Goal: Information Seeking & Learning: Learn about a topic

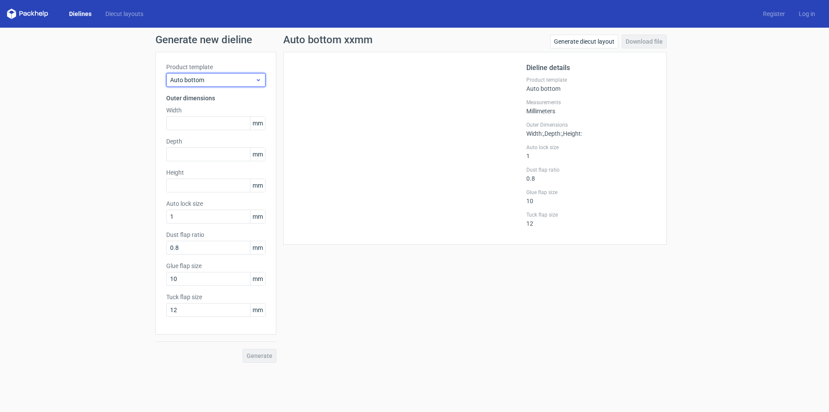
click at [214, 79] on span "Auto bottom" at bounding box center [212, 80] width 85 height 9
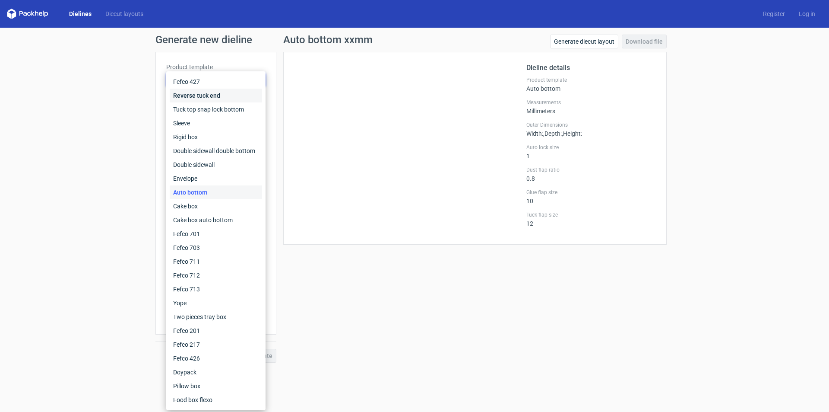
click at [203, 97] on div "Reverse tuck end" at bounding box center [216, 96] width 92 height 14
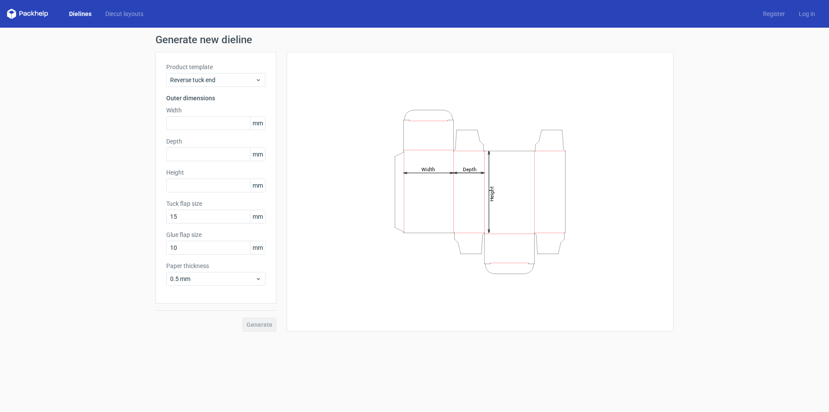
click at [196, 71] on div "Product template Reverse tuck end" at bounding box center [215, 75] width 99 height 24
click at [195, 79] on span "Reverse tuck end" at bounding box center [212, 80] width 85 height 9
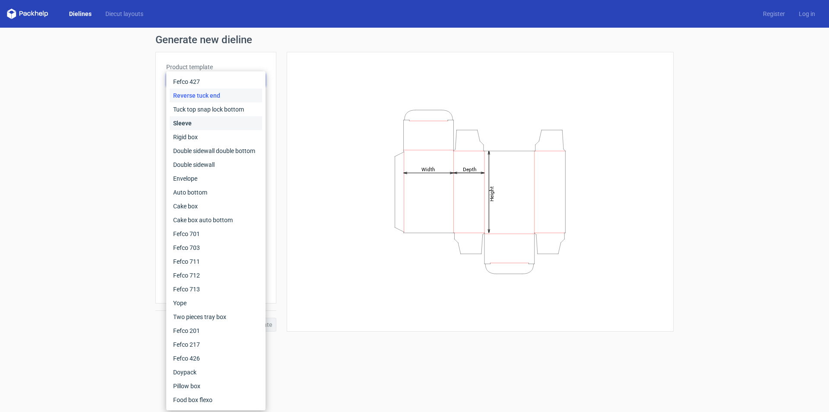
click at [190, 117] on div "Sleeve" at bounding box center [216, 123] width 92 height 14
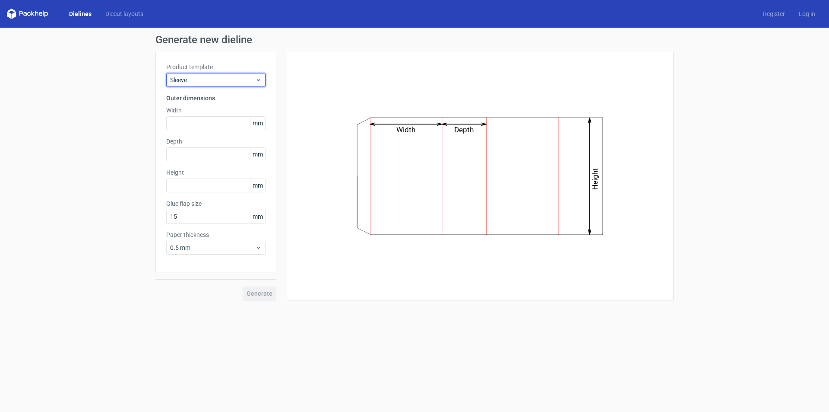
click at [190, 77] on span "Sleeve" at bounding box center [212, 80] width 85 height 9
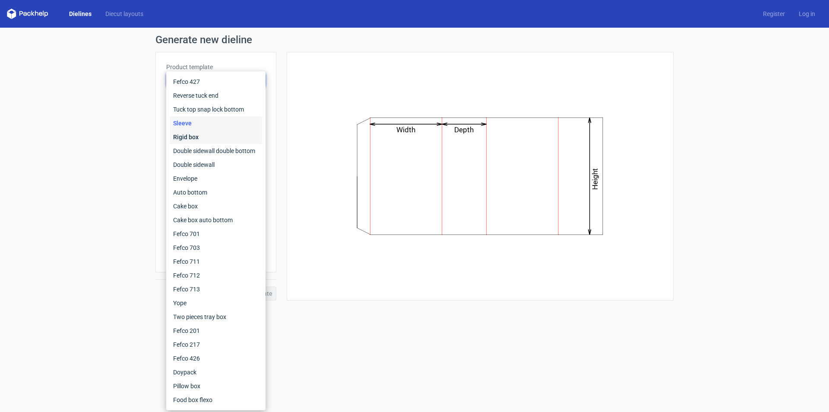
click at [189, 136] on div "Rigid box" at bounding box center [216, 137] width 92 height 14
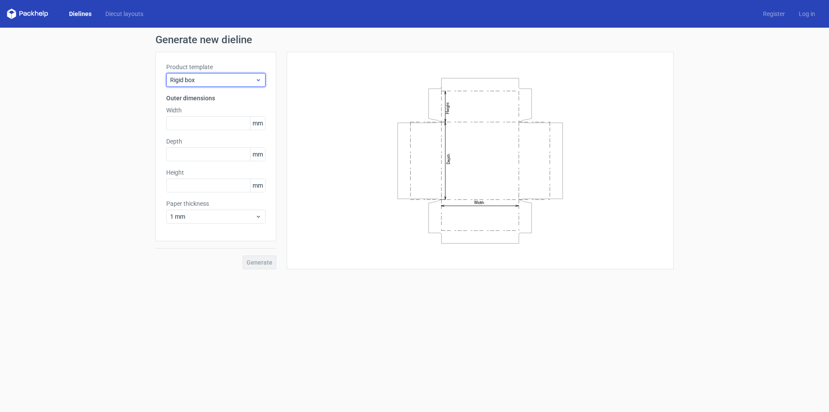
click at [193, 76] on span "Rigid box" at bounding box center [212, 80] width 85 height 9
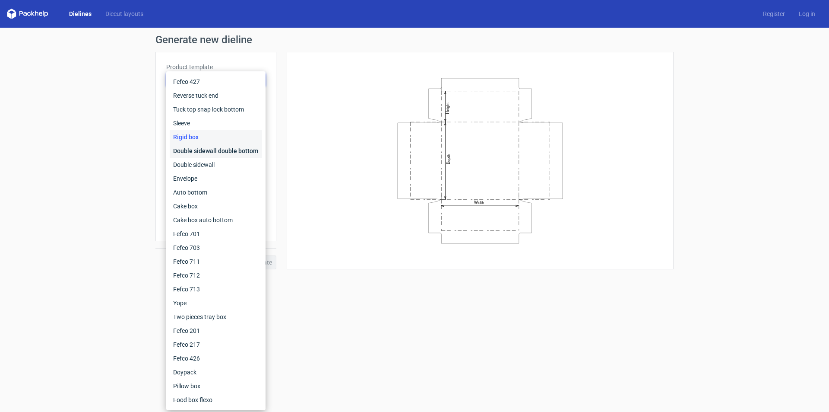
click at [195, 151] on div "Double sidewall double bottom" at bounding box center [216, 151] width 92 height 14
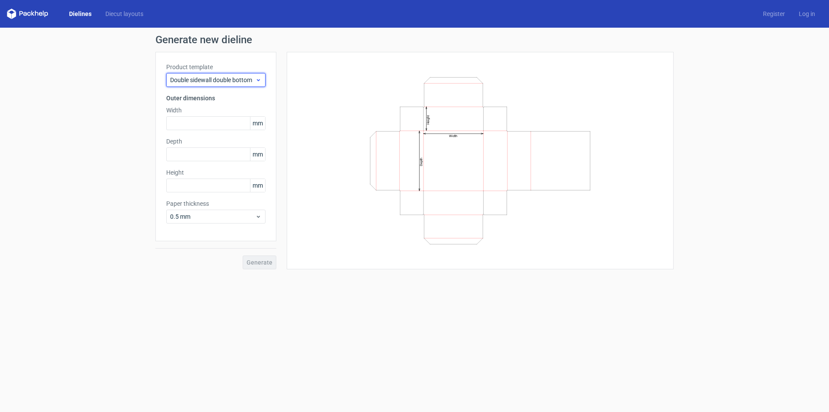
click at [206, 83] on span "Double sidewall double bottom" at bounding box center [212, 80] width 85 height 9
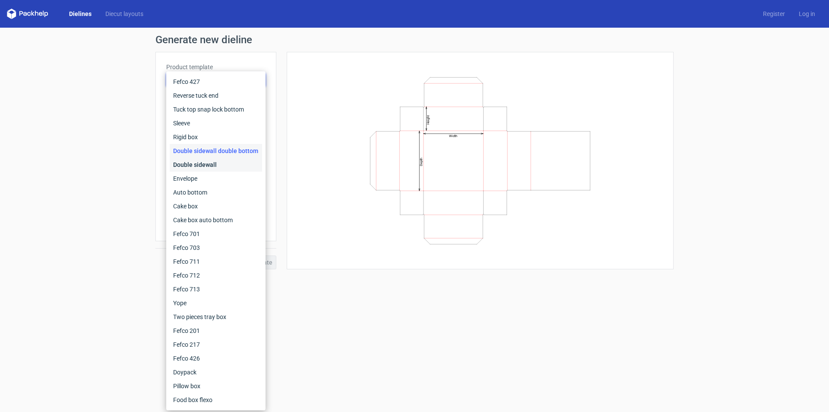
click at [191, 165] on div "Double sidewall" at bounding box center [216, 165] width 92 height 14
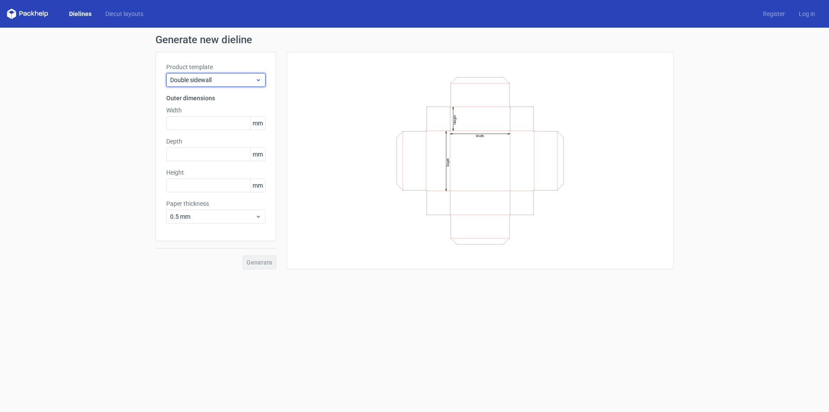
click at [212, 79] on span "Double sidewall" at bounding box center [212, 80] width 85 height 9
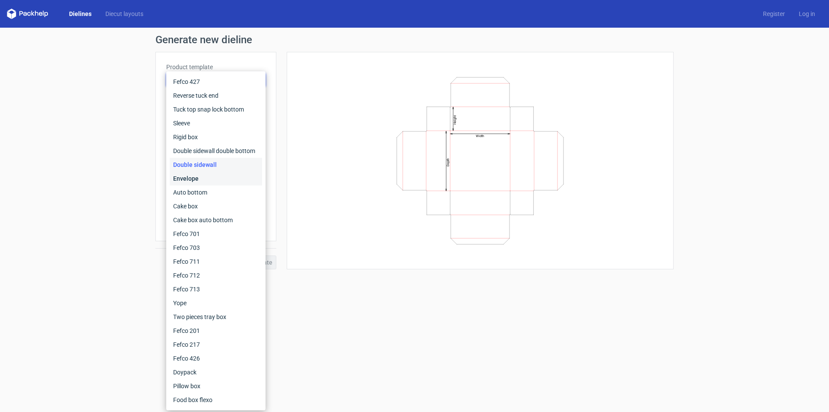
click at [188, 173] on div "Envelope" at bounding box center [216, 178] width 92 height 14
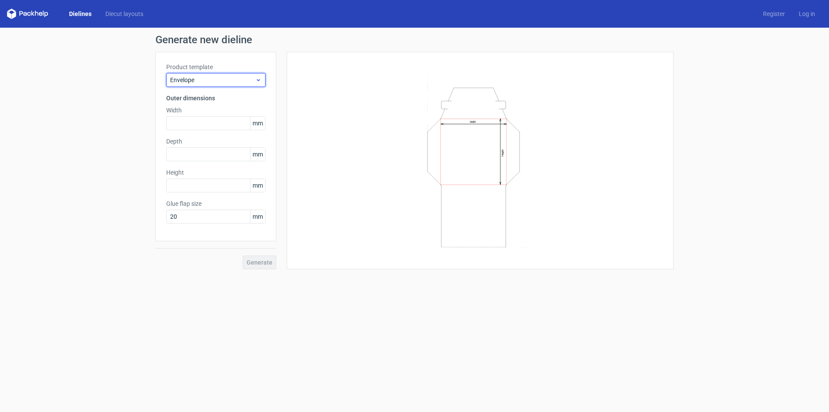
click at [209, 75] on div "Envelope" at bounding box center [215, 80] width 99 height 14
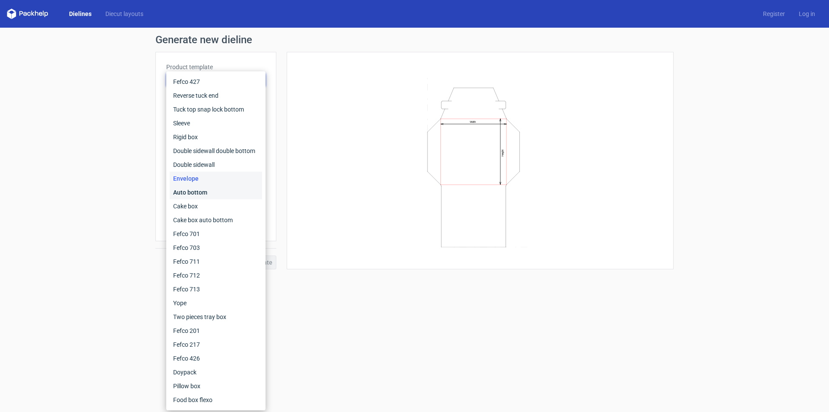
click at [190, 190] on div "Auto bottom" at bounding box center [216, 192] width 92 height 14
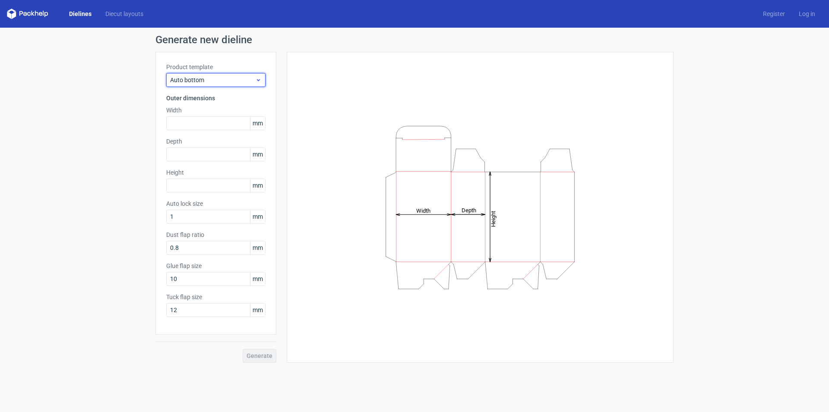
click at [194, 82] on span "Auto bottom" at bounding box center [212, 80] width 85 height 9
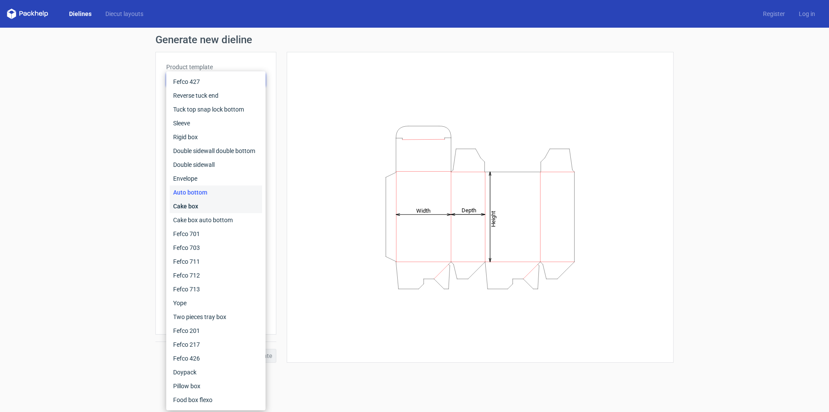
click at [189, 202] on div "Cake box" at bounding box center [216, 206] width 92 height 14
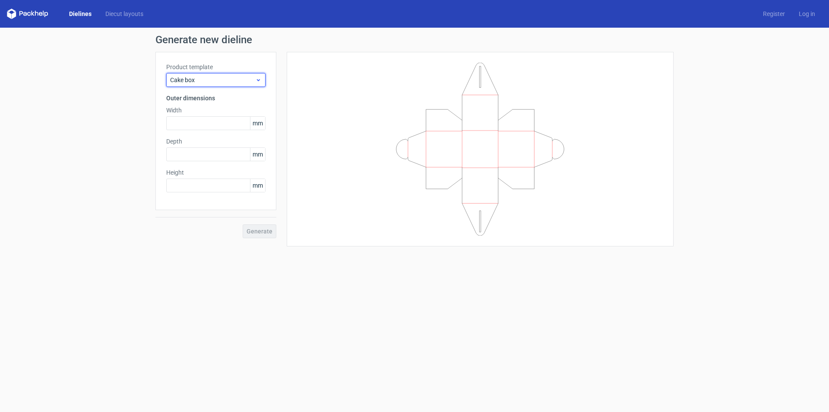
click at [206, 76] on span "Cake box" at bounding box center [212, 80] width 85 height 9
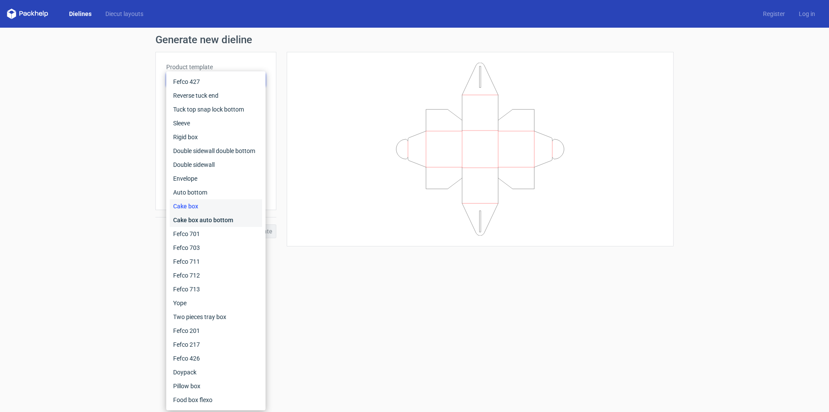
click at [193, 216] on div "Cake box auto bottom" at bounding box center [216, 220] width 92 height 14
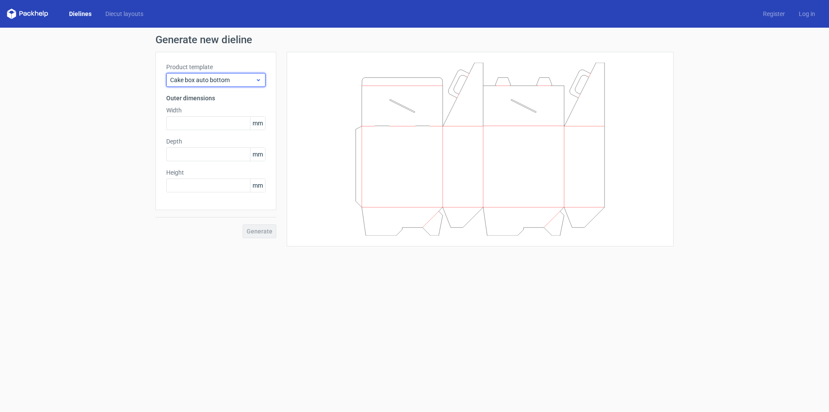
click at [209, 82] on span "Cake box auto bottom" at bounding box center [212, 80] width 85 height 9
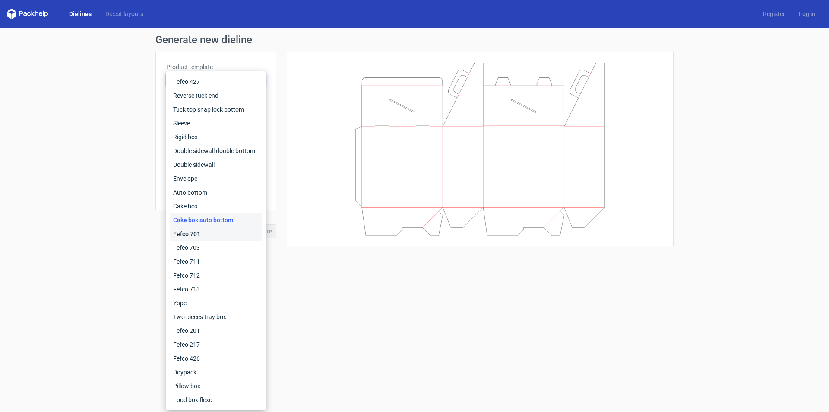
click at [194, 233] on div "Fefco 701" at bounding box center [216, 234] width 92 height 14
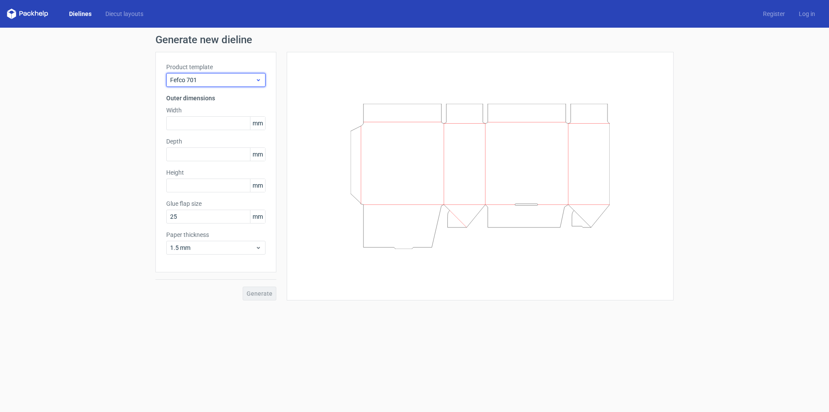
click at [208, 79] on span "Fefco 701" at bounding box center [212, 80] width 85 height 9
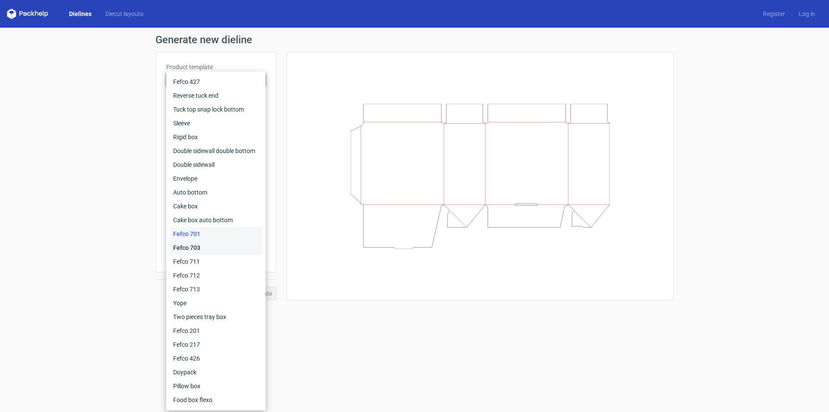
click at [192, 244] on div "Fefco 703" at bounding box center [216, 248] width 92 height 14
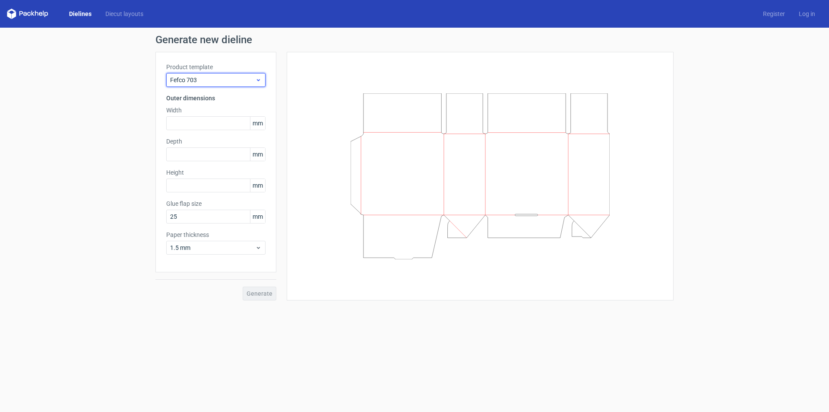
click at [209, 80] on span "Fefco 703" at bounding box center [212, 80] width 85 height 9
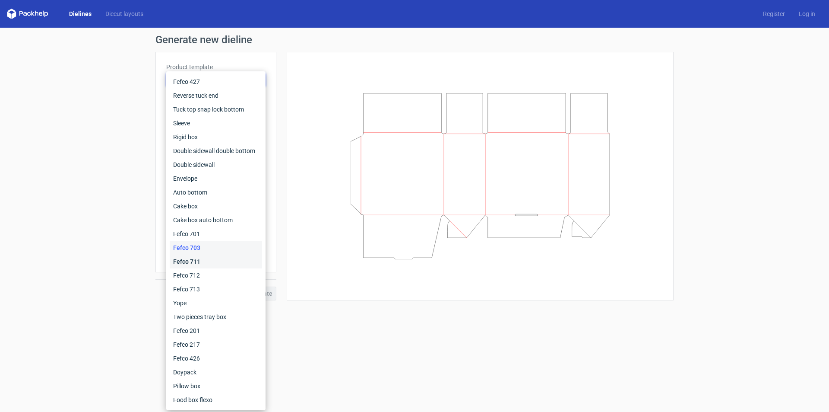
click at [200, 260] on div "Fefco 711" at bounding box center [216, 261] width 92 height 14
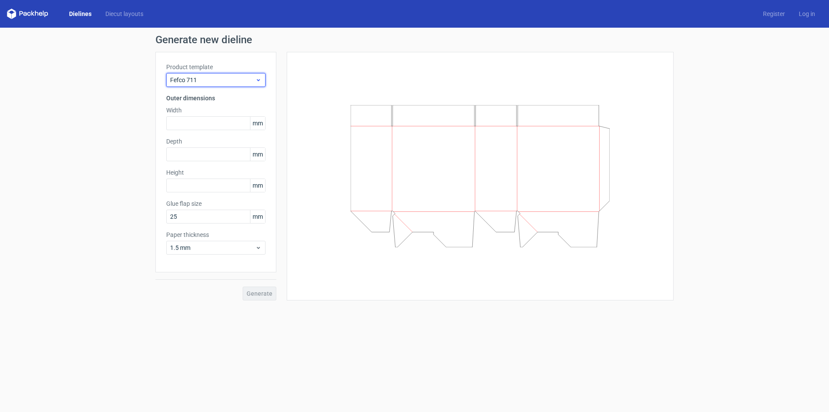
click at [203, 84] on div "Fefco 711" at bounding box center [215, 80] width 99 height 14
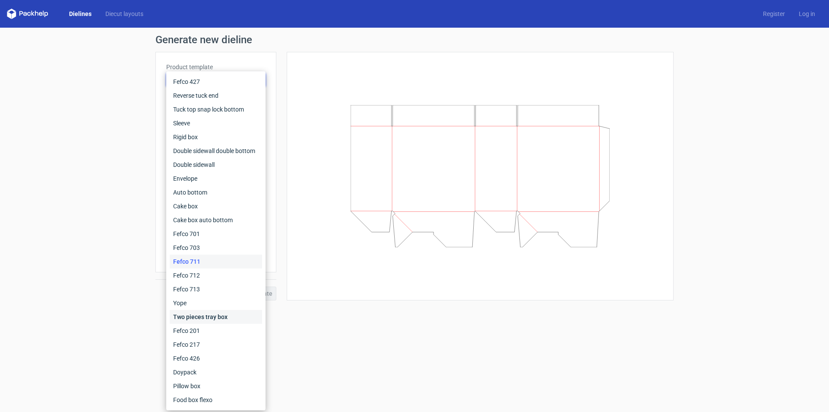
click at [187, 321] on div "Two pieces tray box" at bounding box center [216, 317] width 92 height 14
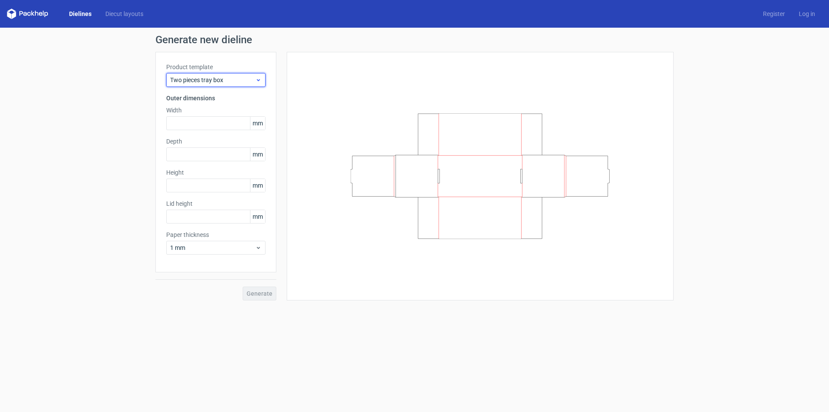
click at [198, 80] on span "Two pieces tray box" at bounding box center [212, 80] width 85 height 9
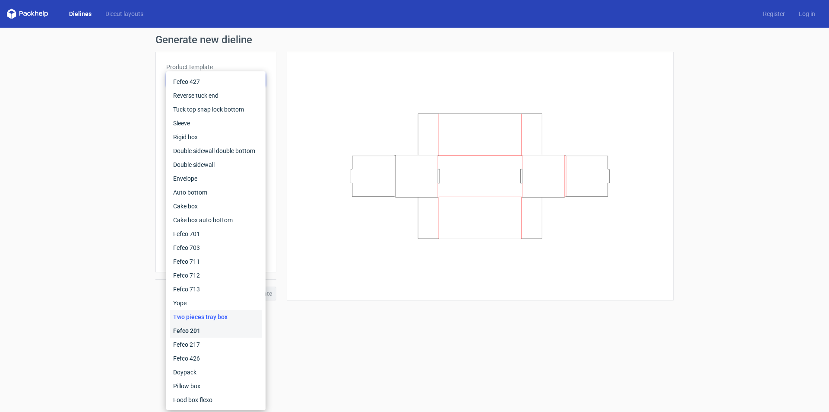
click at [195, 331] on div "Fefco 201" at bounding box center [216, 330] width 92 height 14
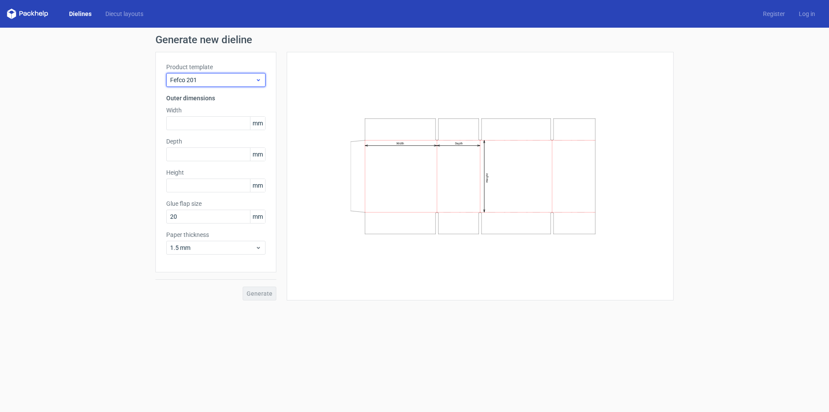
click at [208, 79] on span "Fefco 201" at bounding box center [212, 80] width 85 height 9
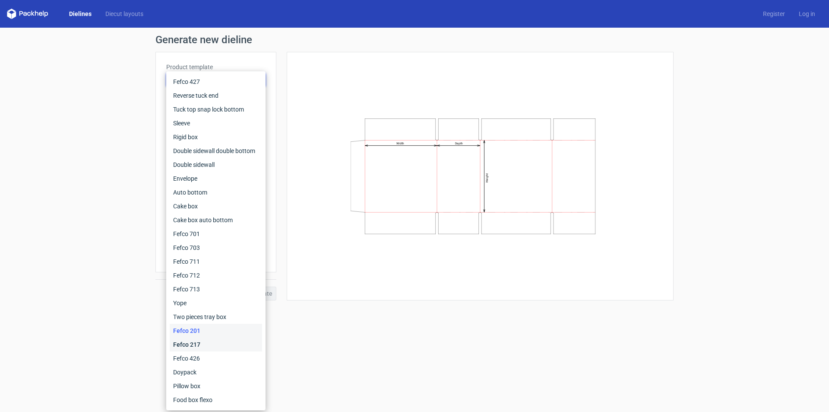
click at [193, 341] on div "Fefco 217" at bounding box center [216, 344] width 92 height 14
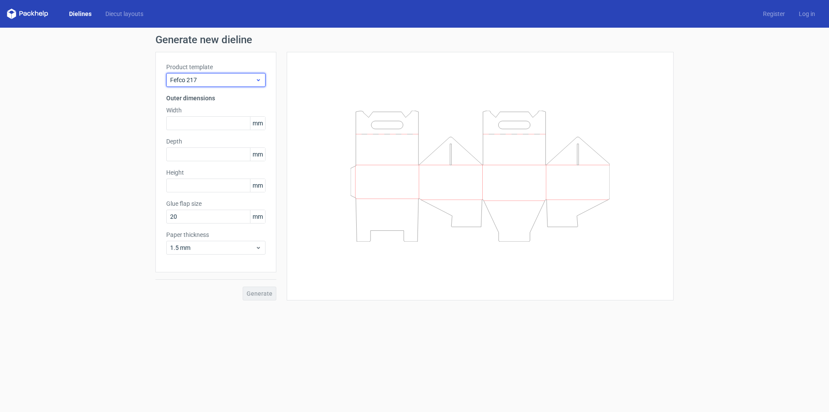
click at [203, 78] on span "Fefco 217" at bounding box center [212, 80] width 85 height 9
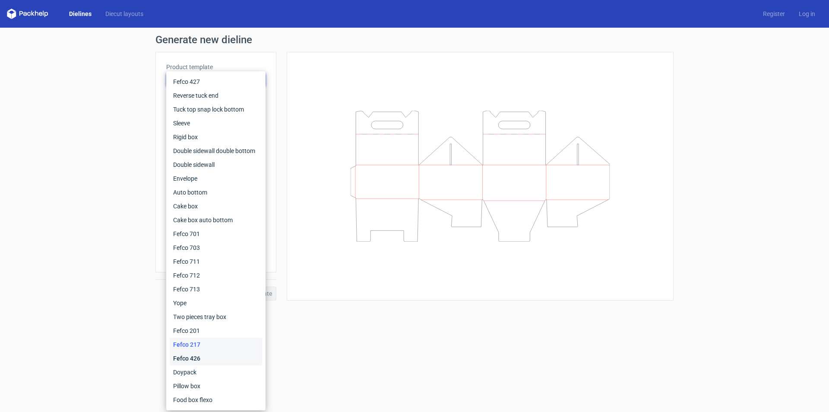
click at [186, 359] on div "Fefco 426" at bounding box center [216, 358] width 92 height 14
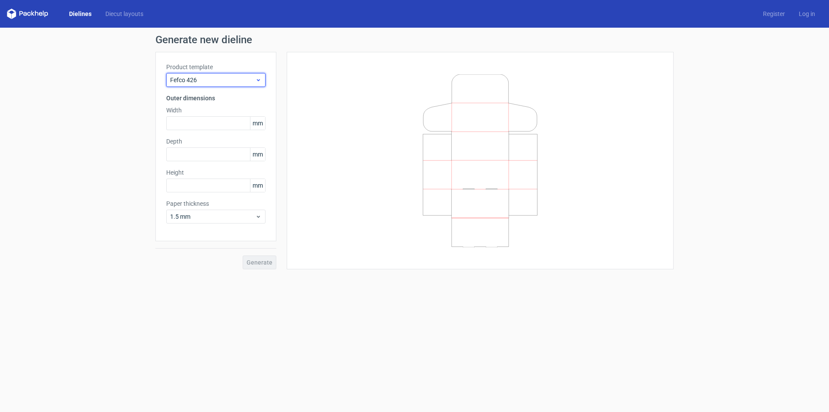
click at [205, 80] on span "Fefco 426" at bounding box center [212, 80] width 85 height 9
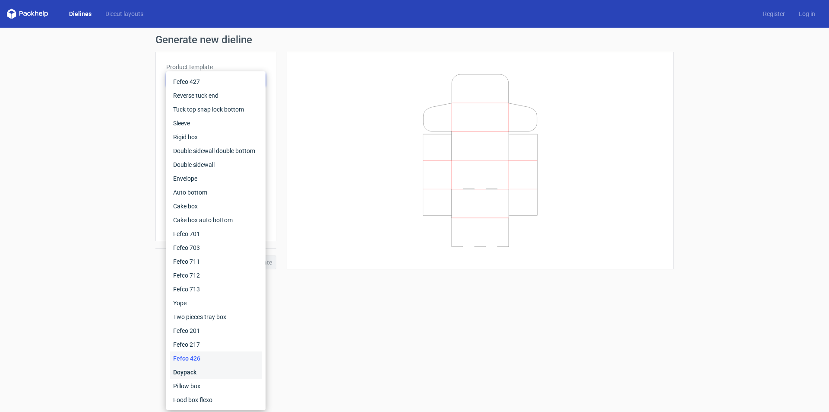
click at [187, 373] on div "Doypack" at bounding box center [216, 372] width 92 height 14
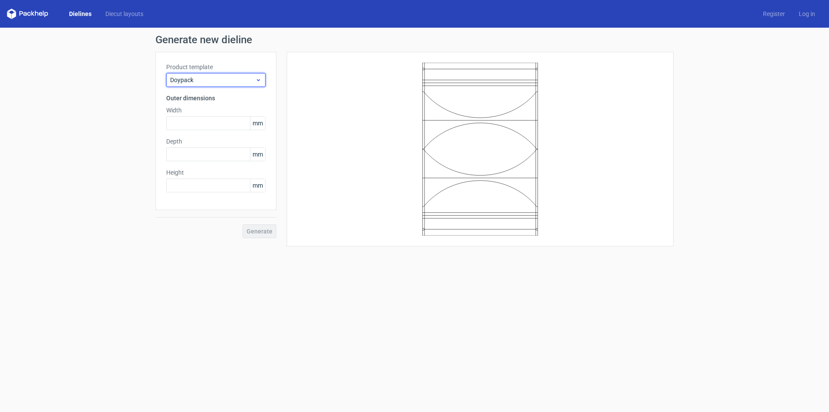
click at [206, 79] on span "Doypack" at bounding box center [212, 80] width 85 height 9
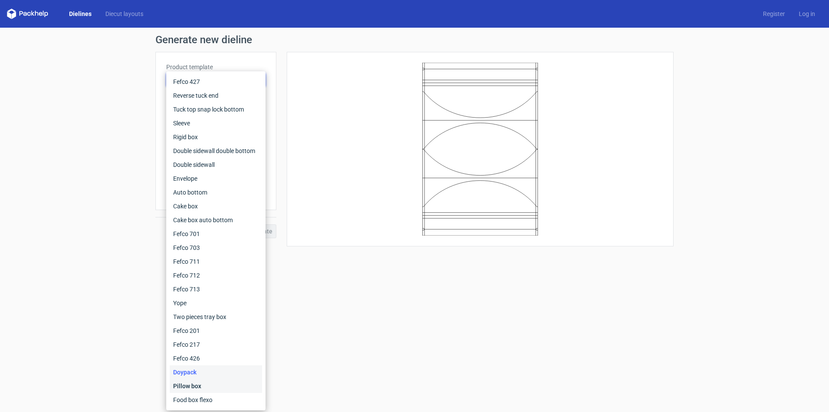
click at [194, 384] on div "Pillow box" at bounding box center [216, 386] width 92 height 14
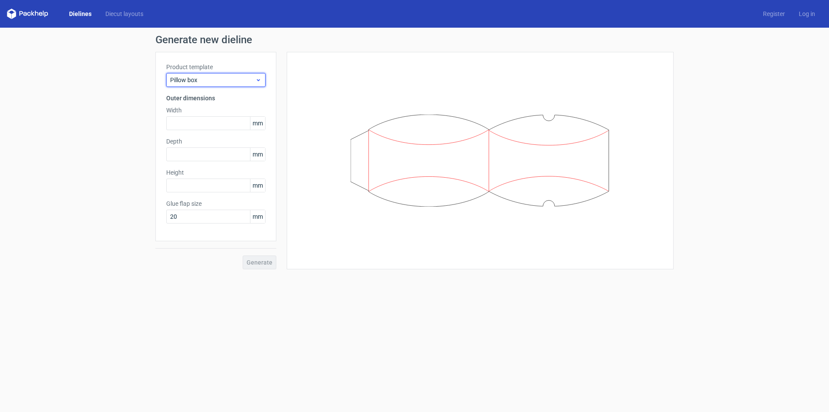
click at [218, 82] on span "Pillow box" at bounding box center [212, 80] width 85 height 9
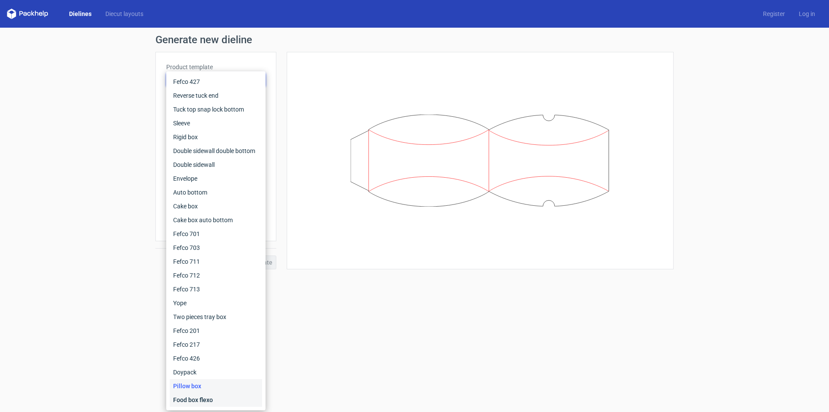
click at [219, 400] on div "Food box flexo" at bounding box center [216, 400] width 92 height 14
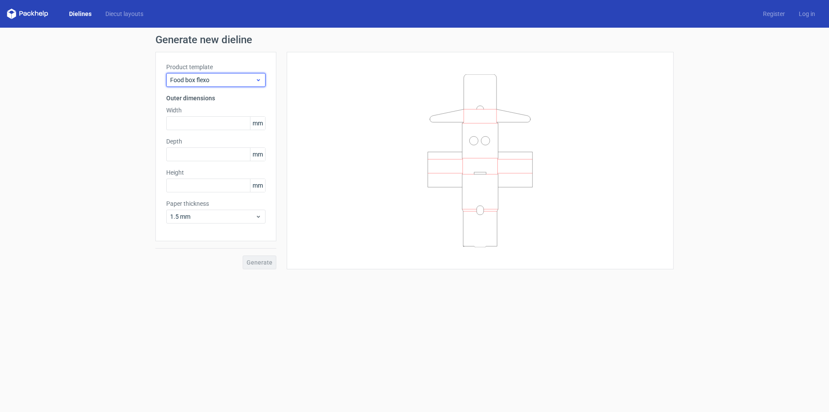
click at [234, 83] on span "Food box flexo" at bounding box center [212, 80] width 85 height 9
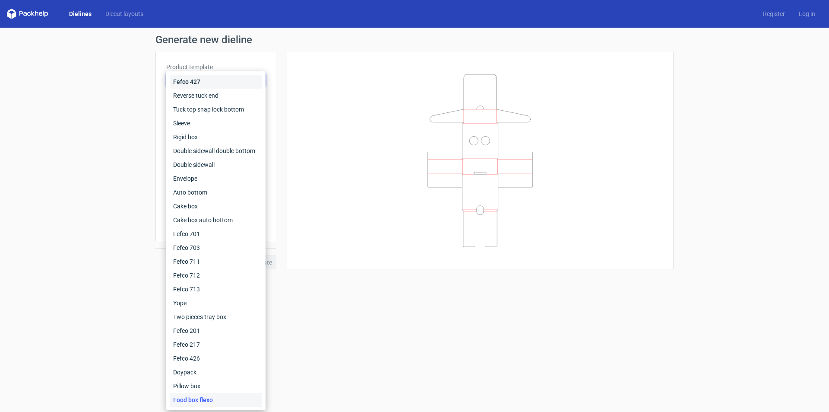
click at [224, 80] on div "Fefco 427" at bounding box center [216, 82] width 92 height 14
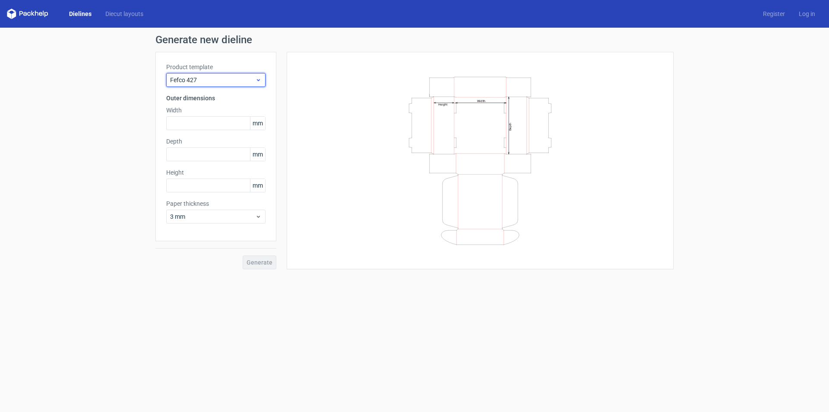
click at [210, 86] on div "Fefco 427" at bounding box center [215, 80] width 99 height 14
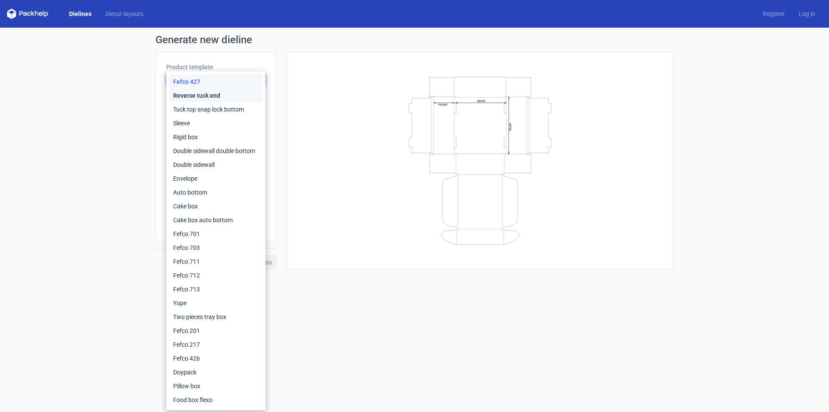
click at [203, 98] on div "Reverse tuck end" at bounding box center [216, 96] width 92 height 14
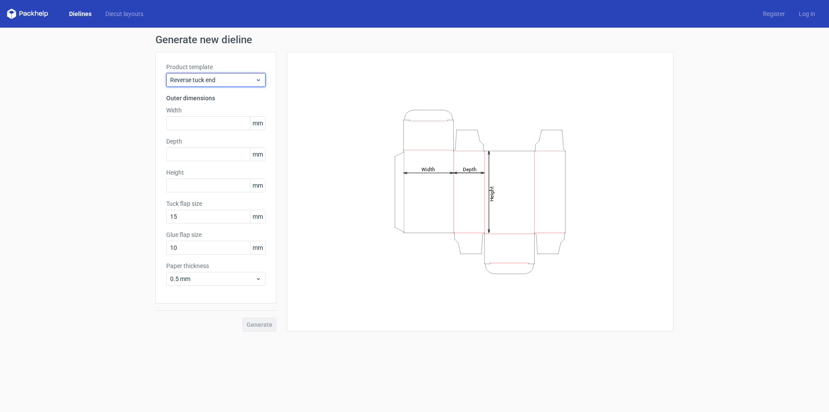
click at [204, 76] on span "Reverse tuck end" at bounding box center [212, 80] width 85 height 9
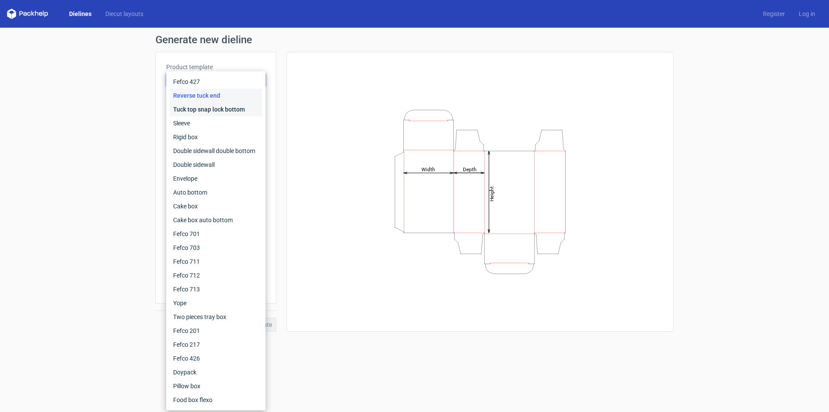
click at [200, 107] on div "Tuck top snap lock bottom" at bounding box center [216, 109] width 92 height 14
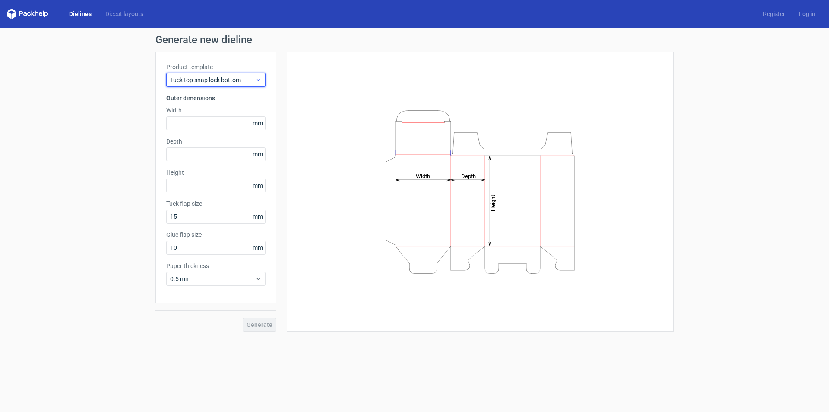
click at [203, 81] on span "Tuck top snap lock bottom" at bounding box center [212, 80] width 85 height 9
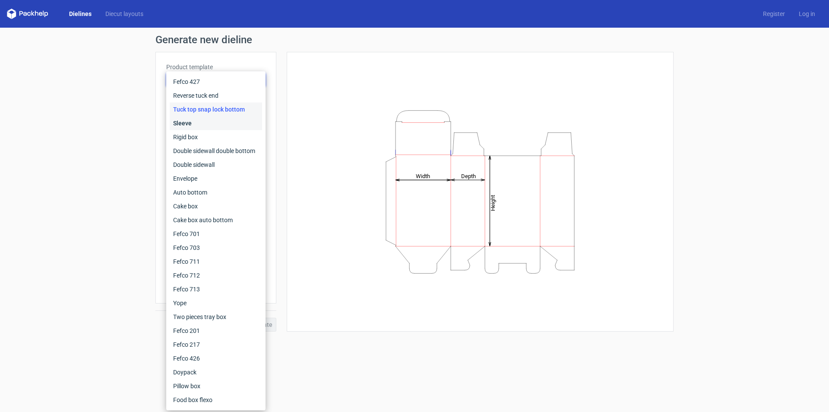
click at [195, 122] on div "Sleeve" at bounding box center [216, 123] width 92 height 14
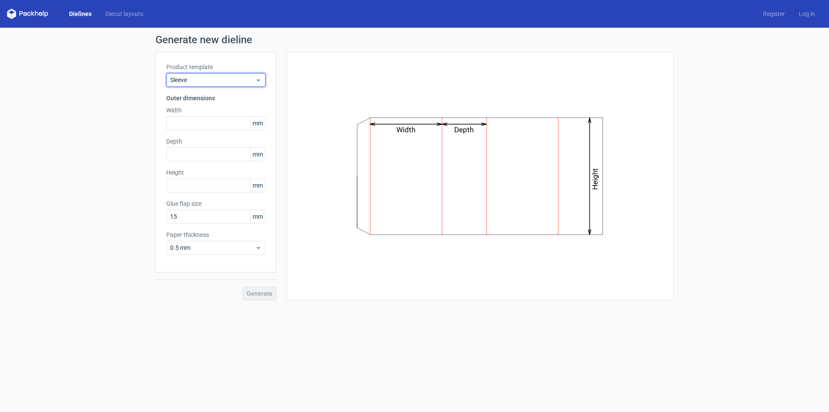
click at [203, 82] on span "Sleeve" at bounding box center [212, 80] width 85 height 9
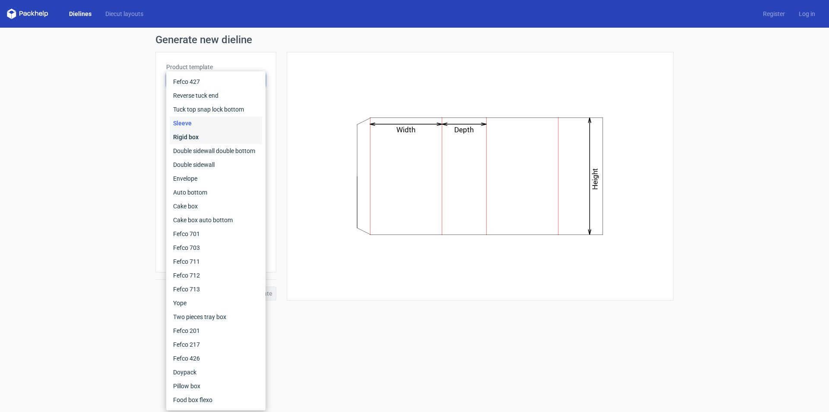
click at [191, 132] on div "Rigid box" at bounding box center [216, 137] width 92 height 14
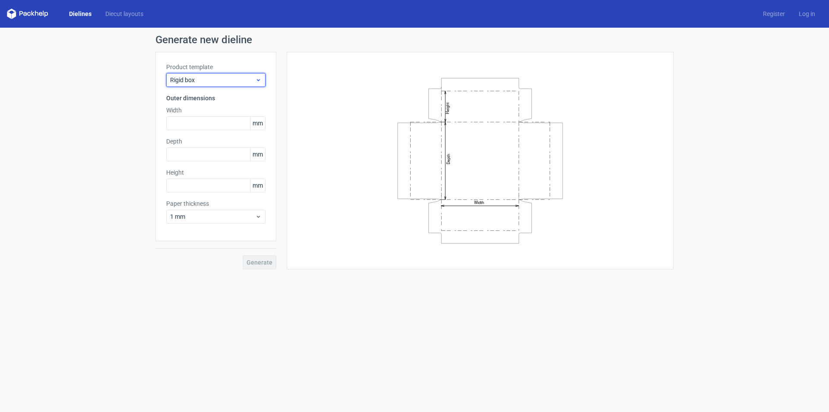
click at [204, 73] on div "Rigid box" at bounding box center [215, 80] width 99 height 14
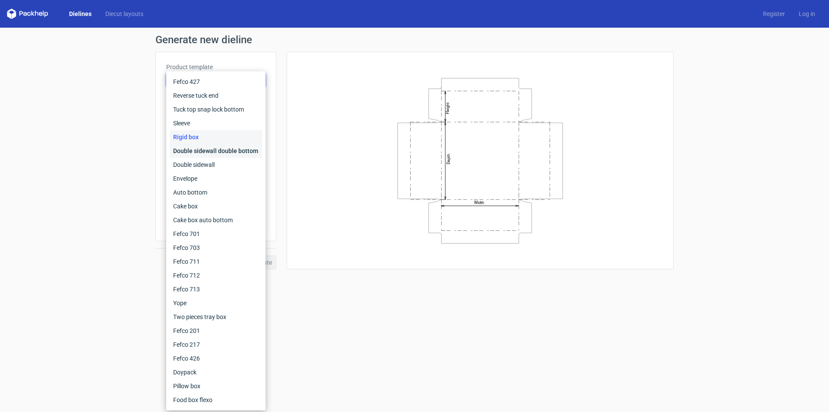
click at [198, 149] on div "Double sidewall double bottom" at bounding box center [216, 151] width 92 height 14
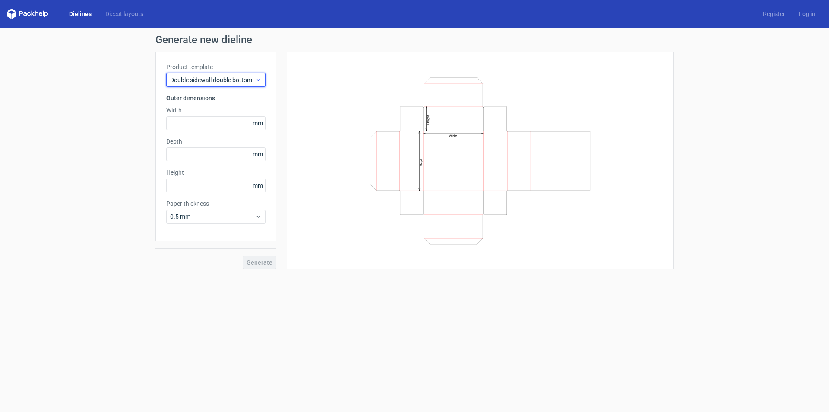
click at [209, 81] on span "Double sidewall double bottom" at bounding box center [212, 80] width 85 height 9
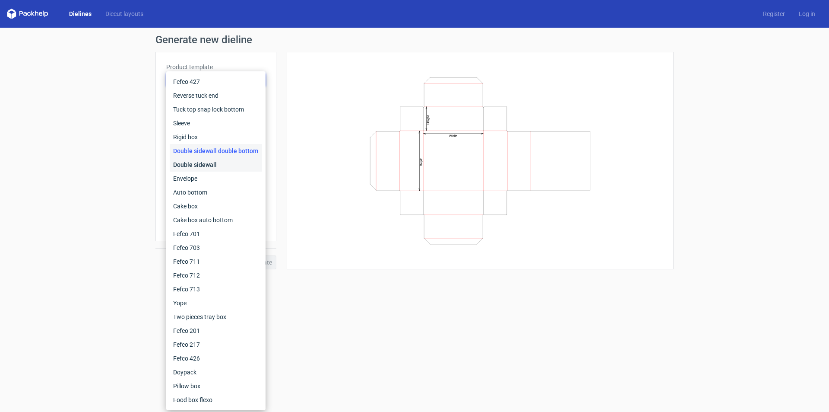
click at [197, 162] on div "Double sidewall" at bounding box center [216, 165] width 92 height 14
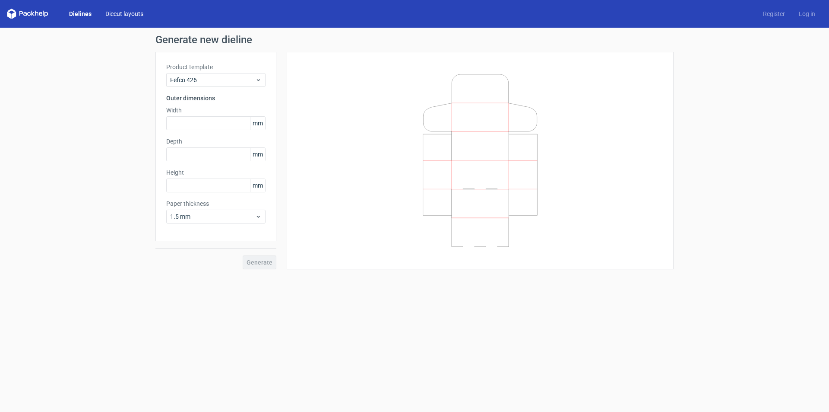
click at [115, 13] on link "Diecut layouts" at bounding box center [124, 14] width 52 height 9
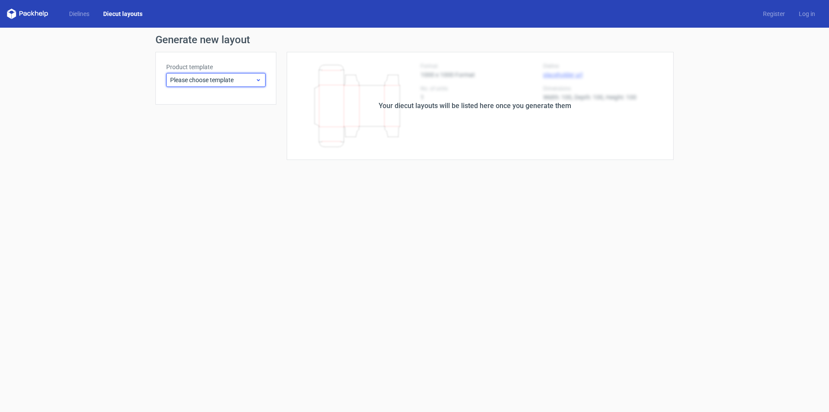
click at [191, 75] on div "Please choose template" at bounding box center [215, 80] width 99 height 14
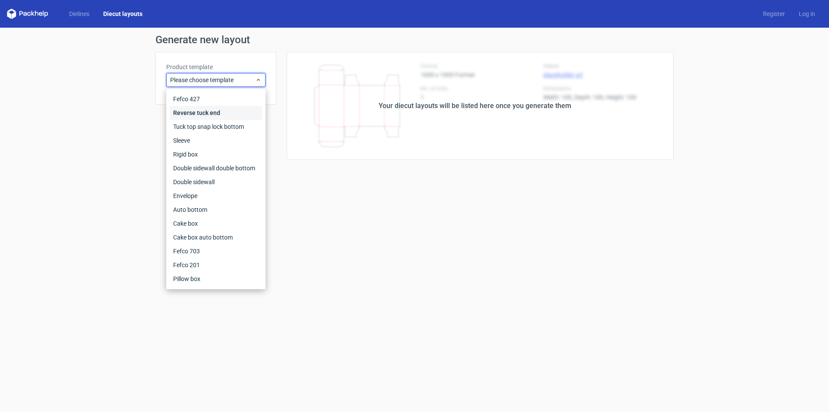
click at [190, 112] on div "Reverse tuck end" at bounding box center [216, 113] width 92 height 14
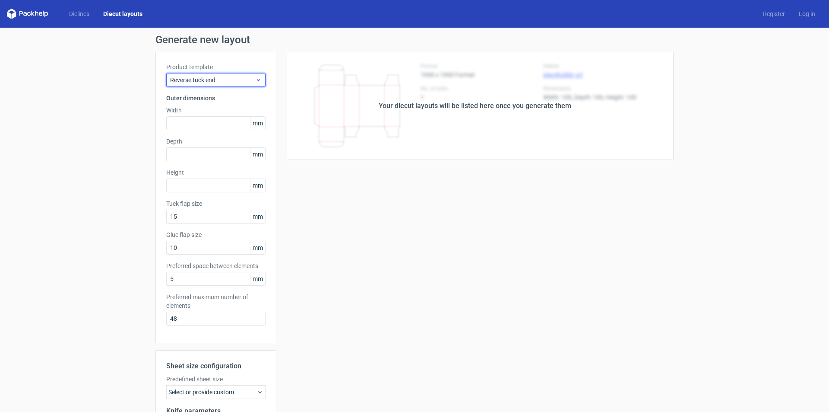
click at [190, 79] on span "Reverse tuck end" at bounding box center [212, 80] width 85 height 9
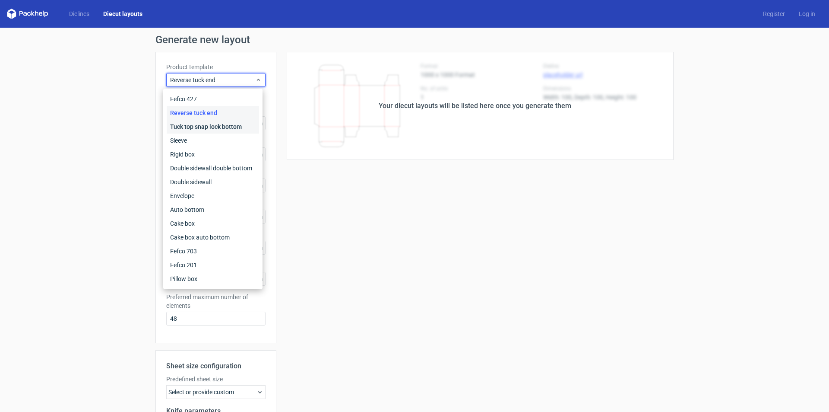
click at [189, 123] on div "Tuck top snap lock bottom" at bounding box center [213, 127] width 92 height 14
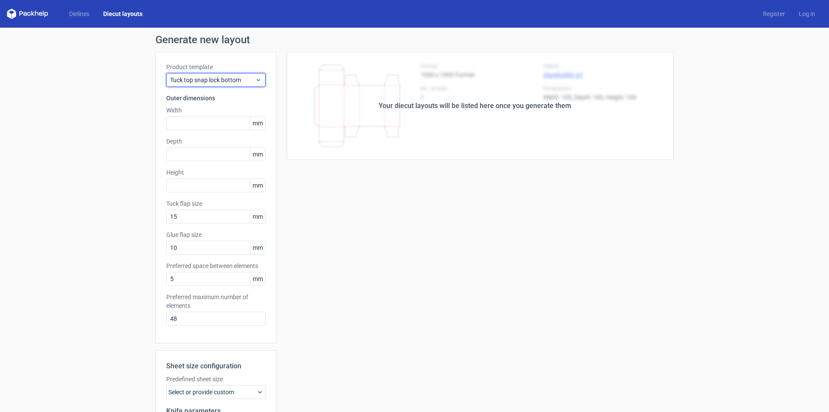
click at [189, 79] on span "Tuck top snap lock bottom" at bounding box center [212, 80] width 85 height 9
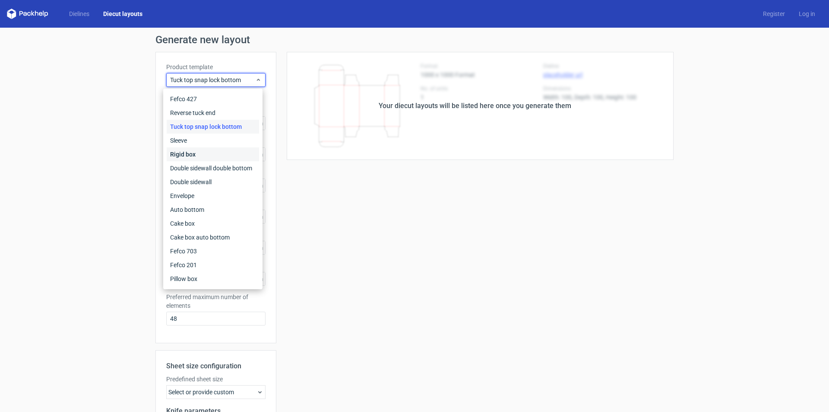
click at [190, 153] on div "Rigid box" at bounding box center [213, 154] width 92 height 14
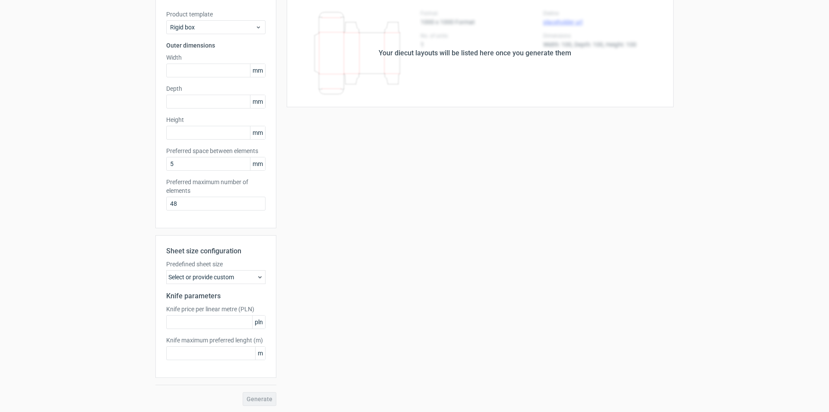
scroll to position [54, 0]
